Goal: Information Seeking & Learning: Learn about a topic

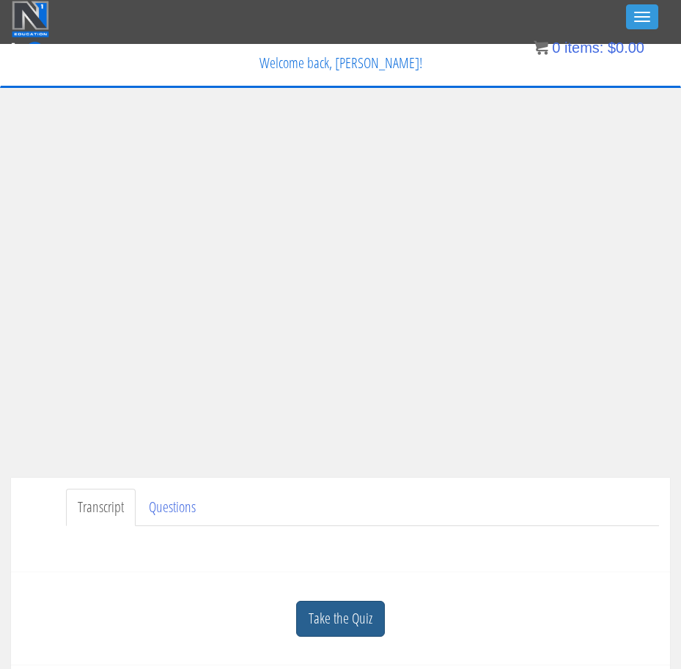
click at [362, 617] on link "Take the Quiz" at bounding box center [340, 619] width 89 height 36
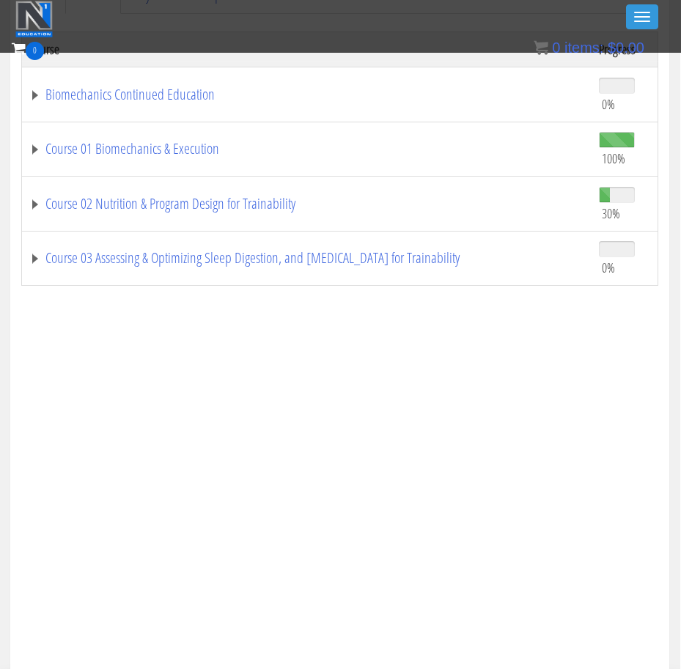
scroll to position [1292, 1]
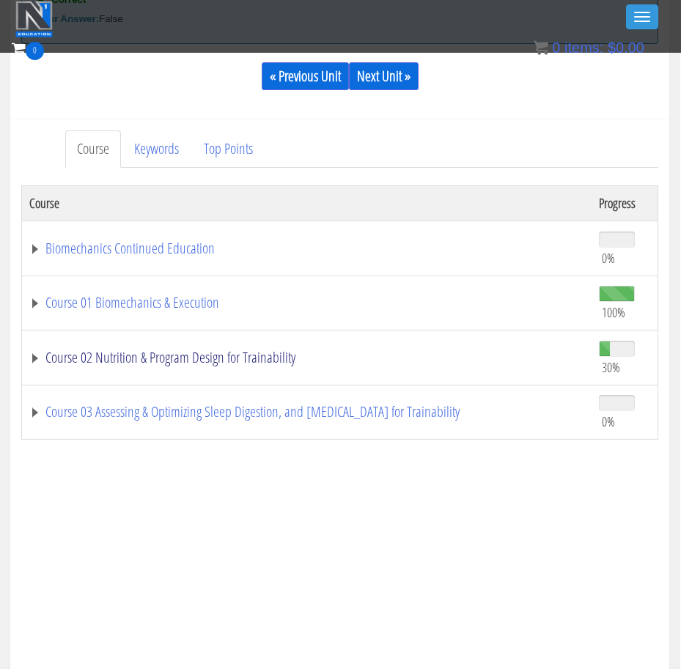
click at [191, 350] on link "Course 02 Nutrition & Program Design for Trainability" at bounding box center [306, 357] width 555 height 15
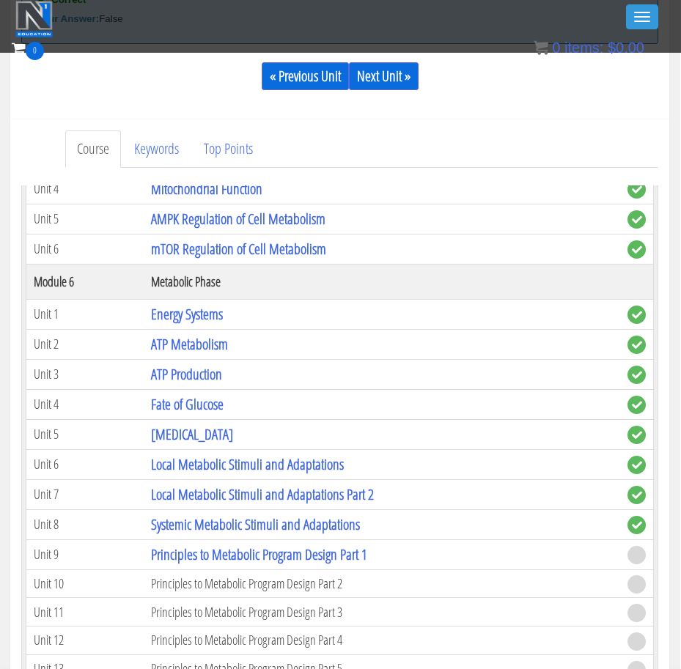
scroll to position [1057, 0]
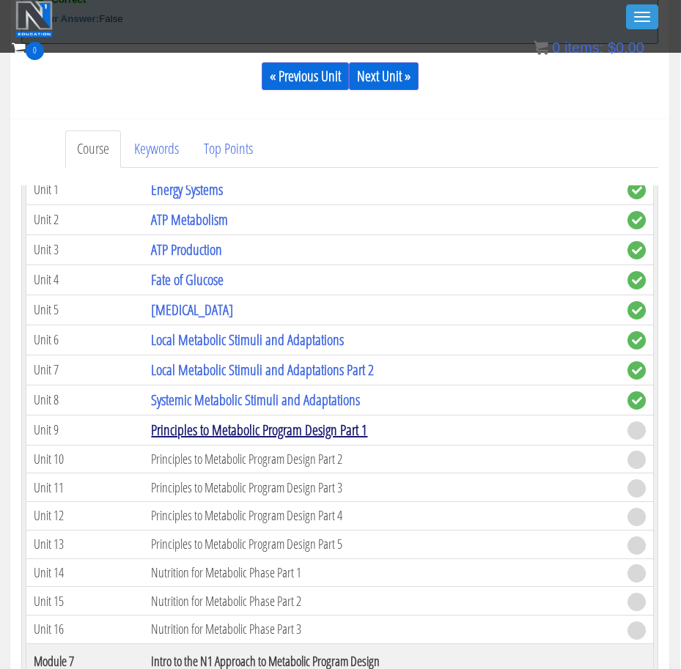
click at [210, 430] on link "Principles to Metabolic Program Design Part 1" at bounding box center [259, 430] width 216 height 20
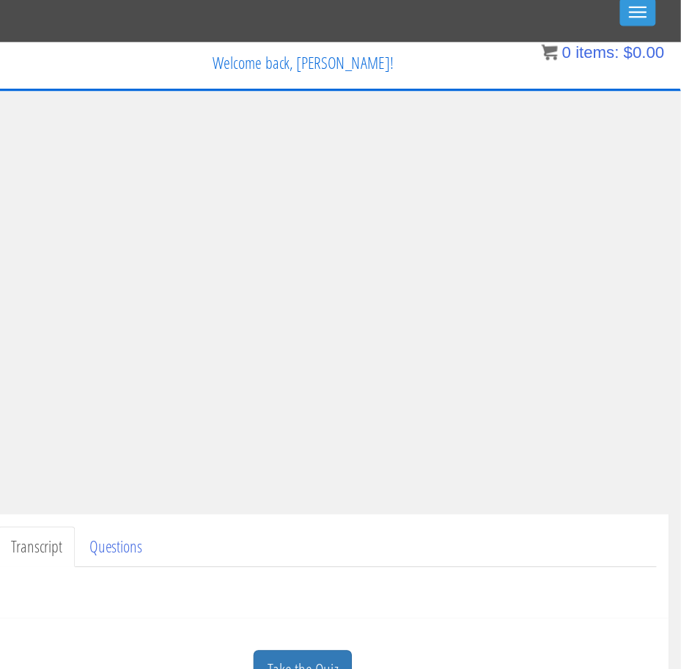
scroll to position [6, 23]
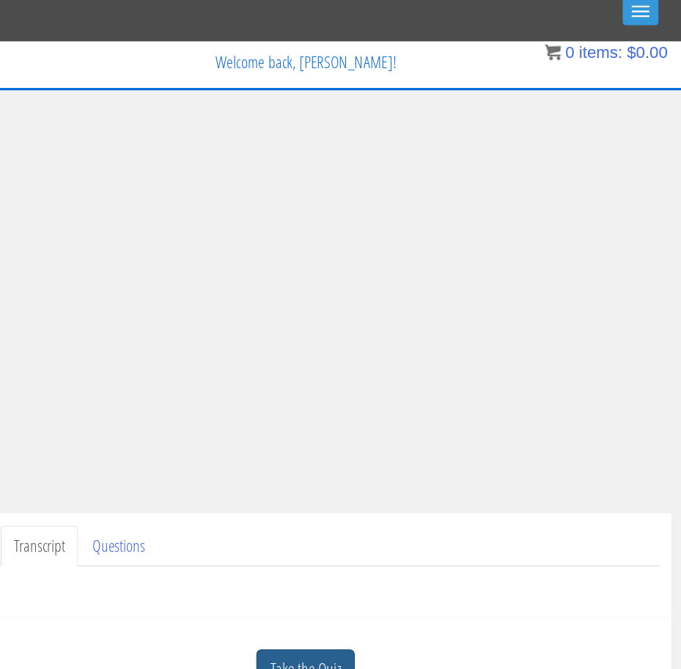
click at [274, 603] on link "Take the Quiz" at bounding box center [318, 604] width 89 height 36
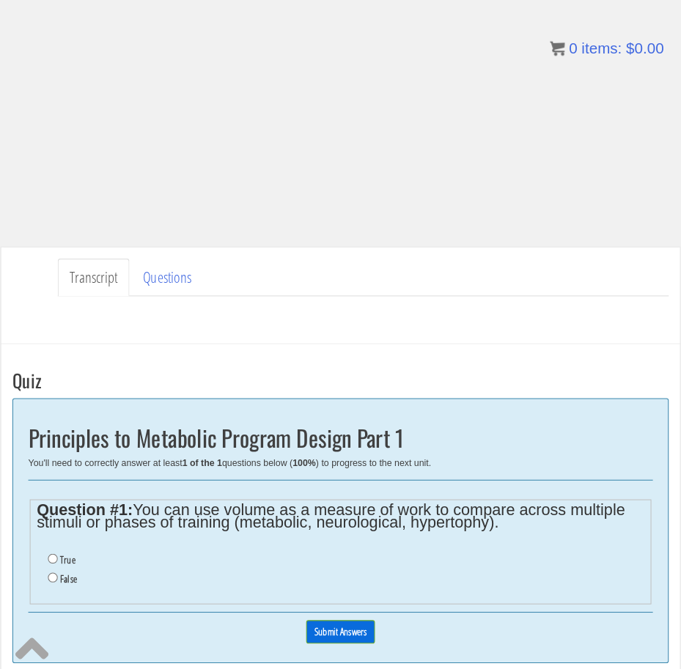
scroll to position [347, 10]
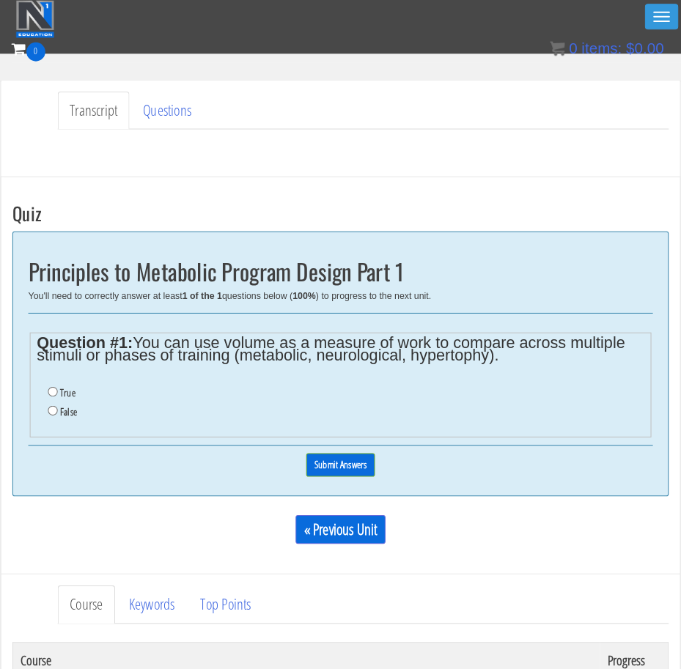
click at [48, 394] on input "False" at bounding box center [51, 399] width 10 height 10
radio input "true"
click at [329, 457] on input "Submit Answers" at bounding box center [330, 452] width 67 height 23
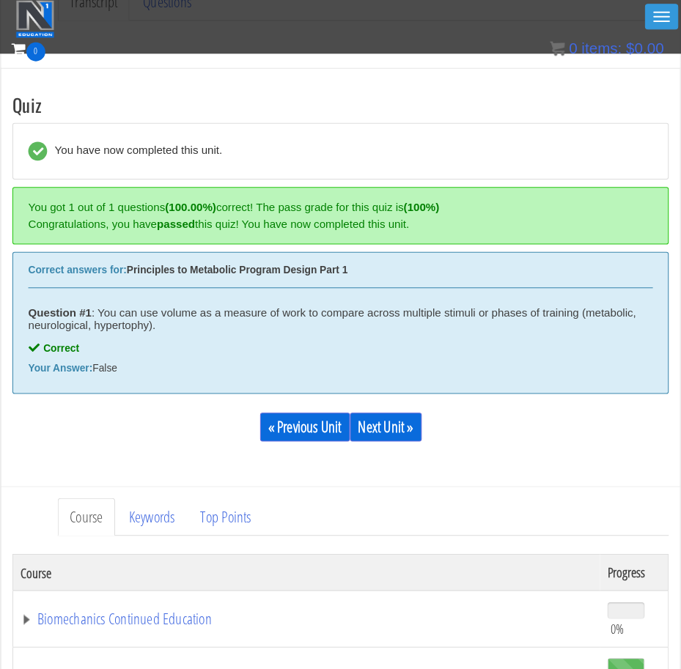
scroll to position [495, 10]
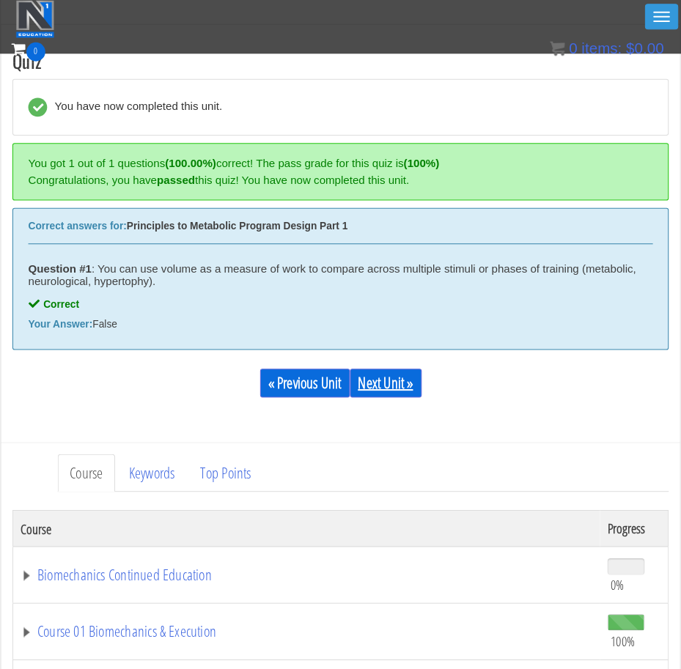
click at [383, 374] on link "Next Unit »" at bounding box center [374, 373] width 70 height 28
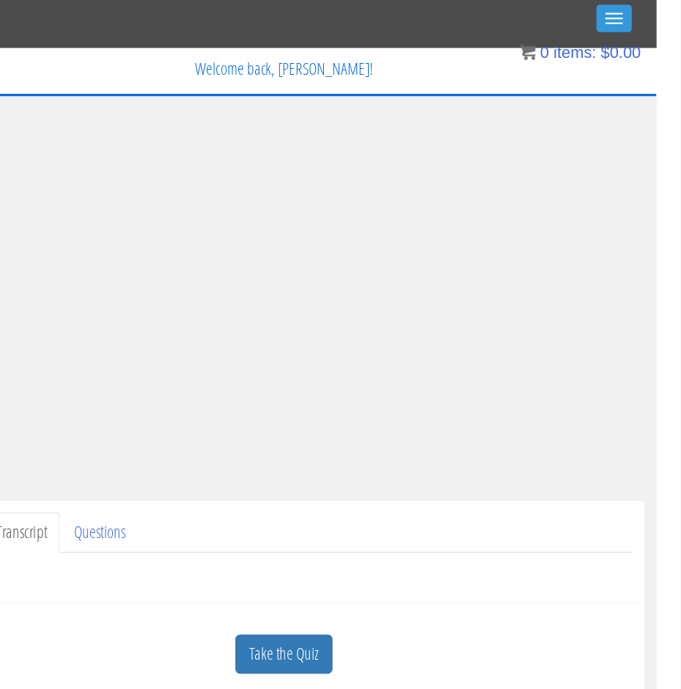
scroll to position [0, 23]
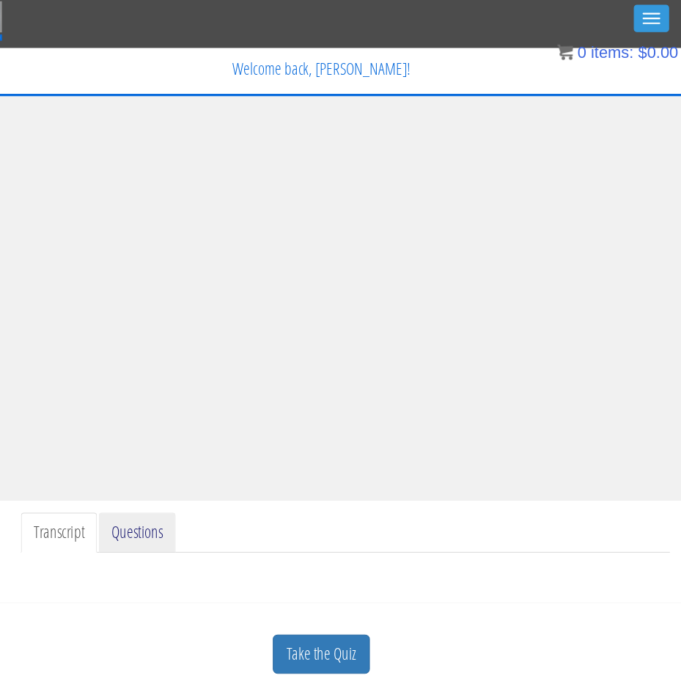
click at [133, 492] on link "Questions" at bounding box center [150, 486] width 70 height 37
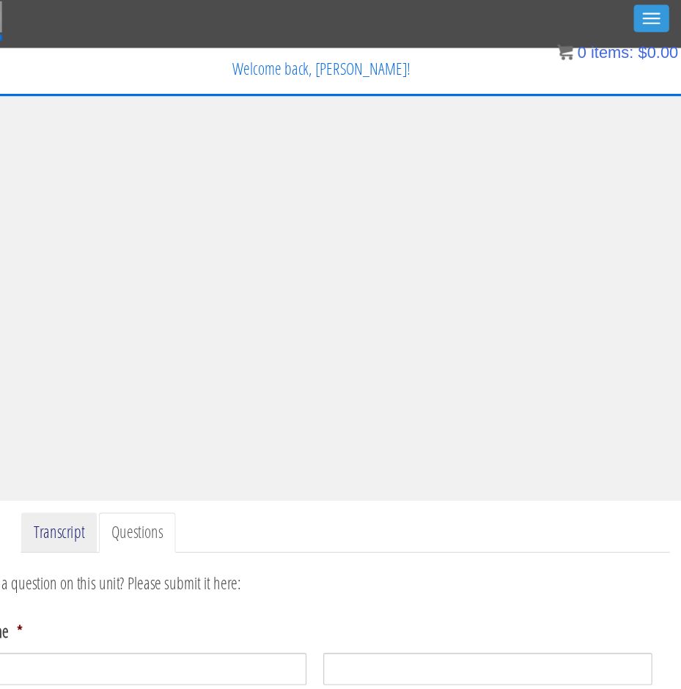
click at [68, 486] on link "Transcript" at bounding box center [79, 486] width 70 height 37
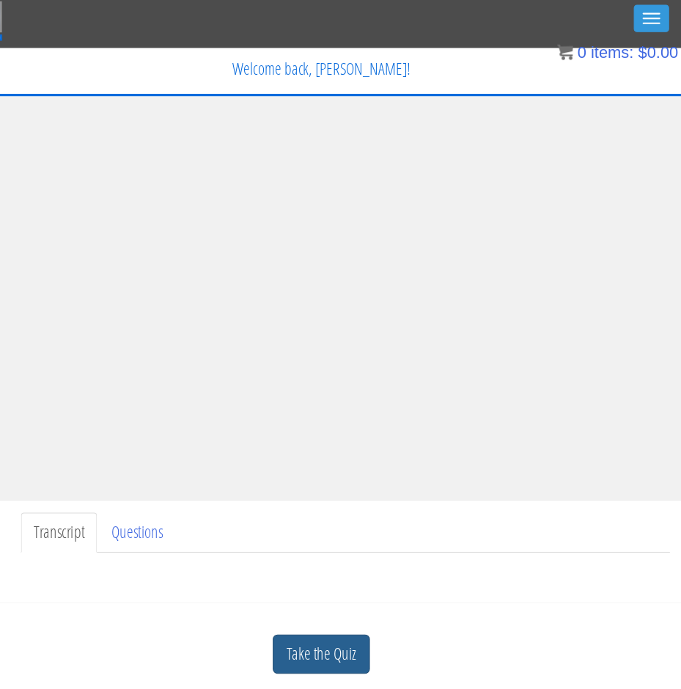
scroll to position [67, 23]
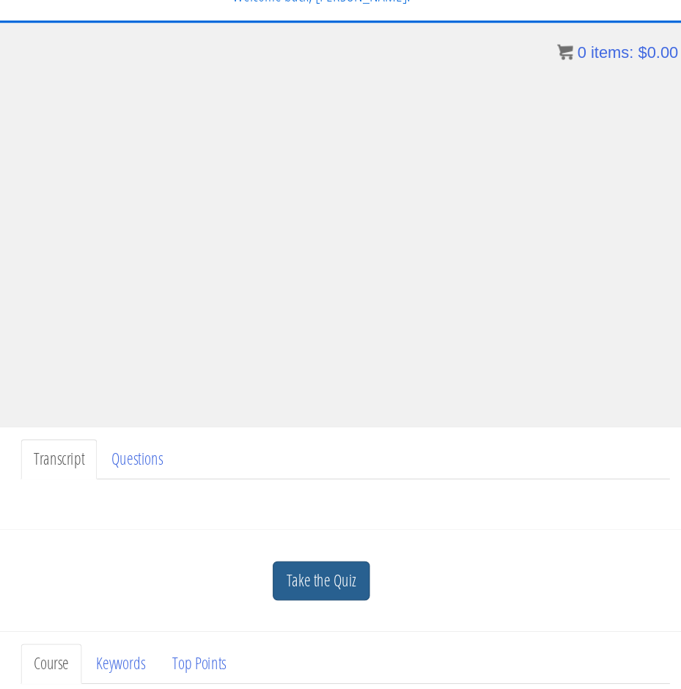
click at [294, 529] on link "Take the Quiz" at bounding box center [318, 531] width 89 height 36
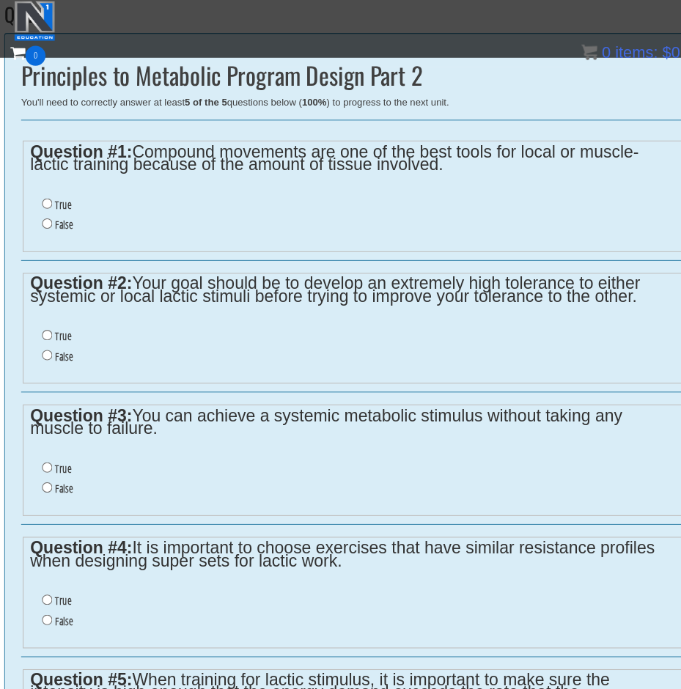
scroll to position [528, 15]
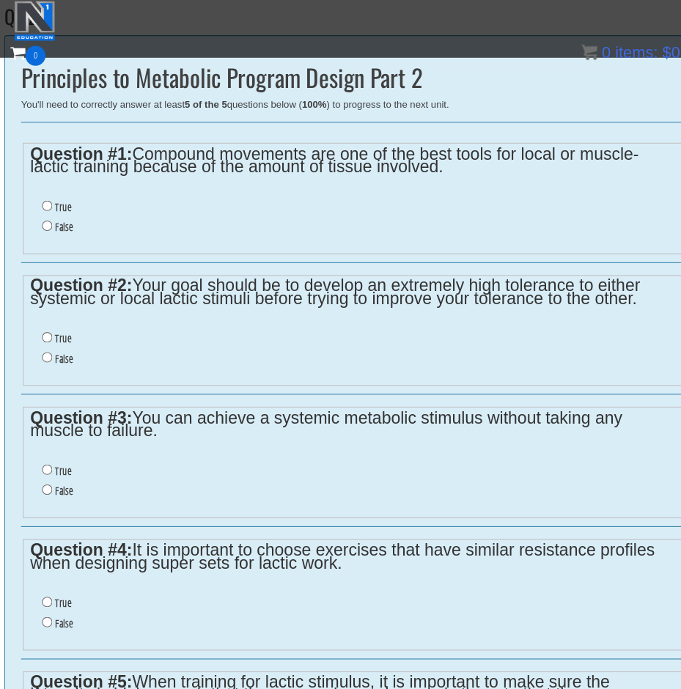
click at [59, 202] on label "False" at bounding box center [61, 208] width 16 height 12
click at [51, 202] on input "False" at bounding box center [46, 207] width 10 height 10
radio input "true"
click at [56, 322] on label "False" at bounding box center [61, 328] width 16 height 12
click at [51, 322] on input "False" at bounding box center [46, 327] width 10 height 10
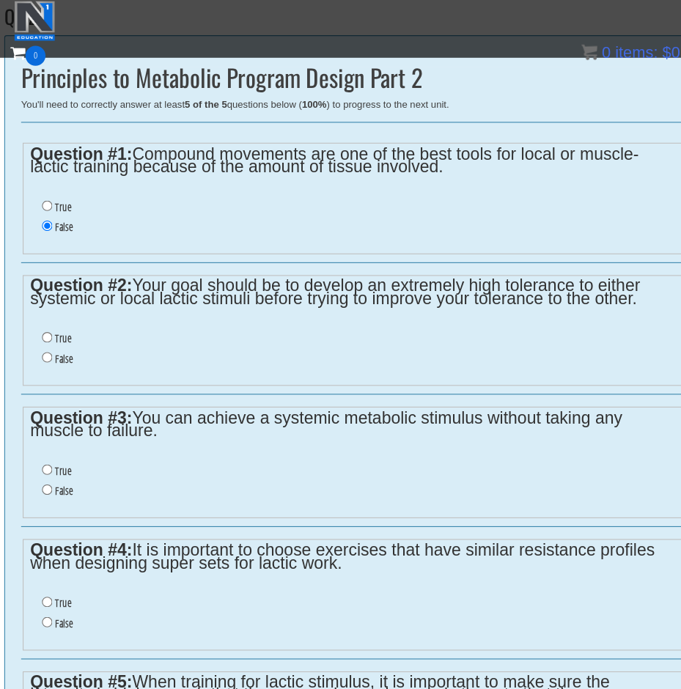
radio input "true"
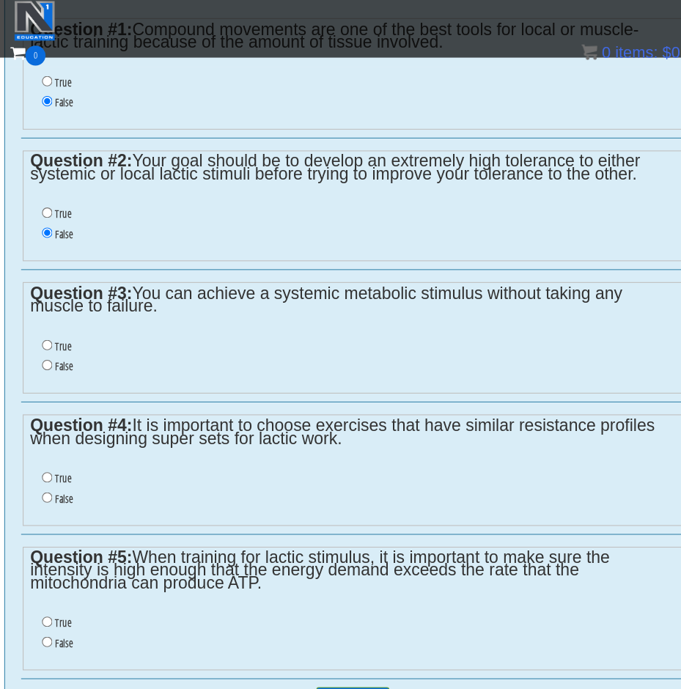
scroll to position [642, 15]
click at [56, 310] on label "True" at bounding box center [60, 316] width 15 height 12
click at [51, 310] on input "True" at bounding box center [46, 315] width 10 height 10
radio input "true"
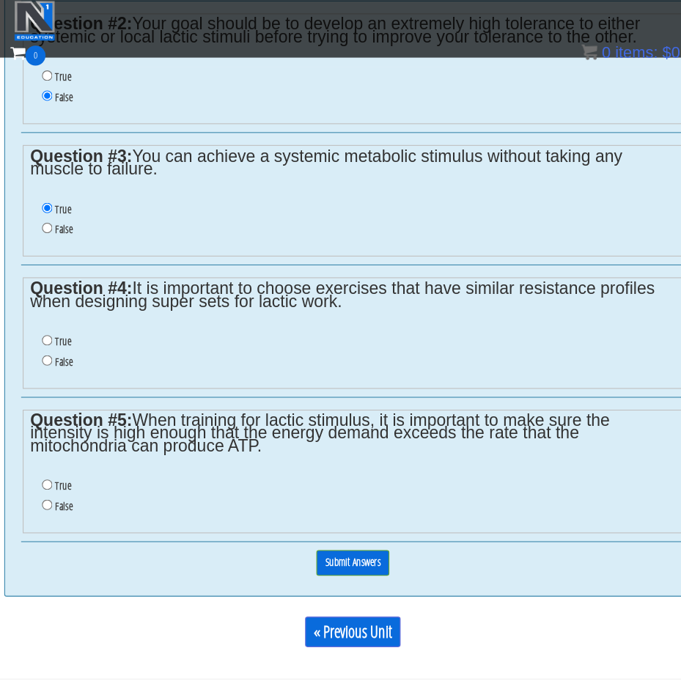
scroll to position [771, 15]
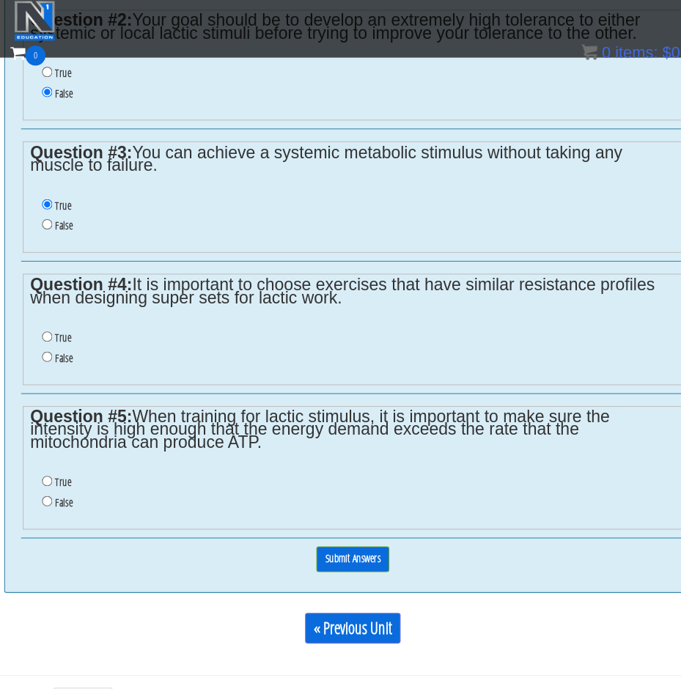
click at [56, 321] on label "False" at bounding box center [61, 327] width 16 height 12
click at [51, 321] on input "False" at bounding box center [46, 326] width 10 height 10
radio input "true"
click at [59, 435] on label "True" at bounding box center [60, 441] width 15 height 12
click at [51, 435] on input "True" at bounding box center [46, 440] width 10 height 10
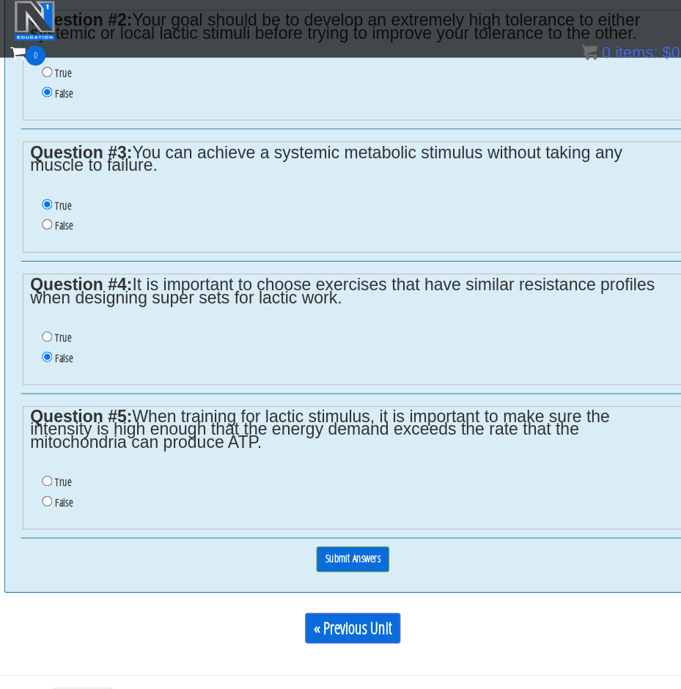
radio input "true"
click at [348, 499] on input "Submit Answers" at bounding box center [325, 510] width 67 height 23
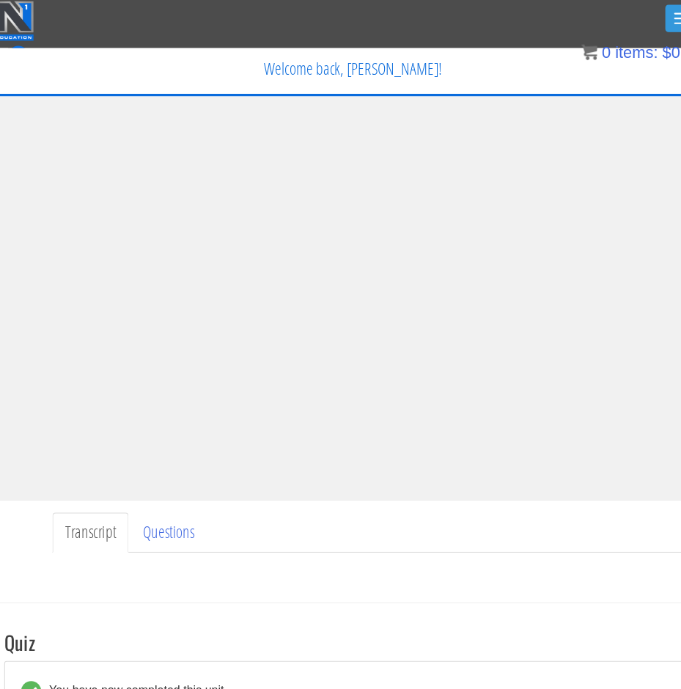
scroll to position [0, 15]
